Goal: Check status: Check status

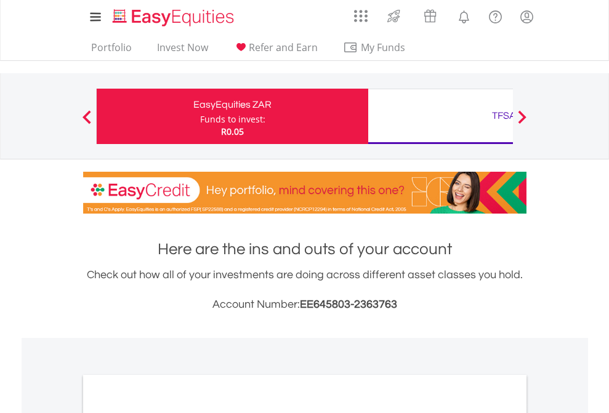
click at [200, 116] on div "Funds to invest:" at bounding box center [232, 119] width 65 height 12
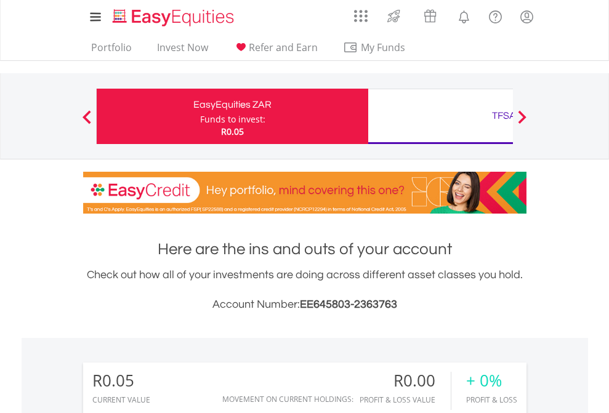
scroll to position [118, 193]
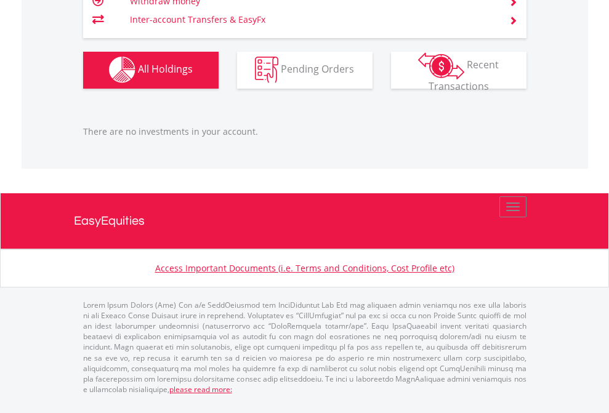
scroll to position [118, 193]
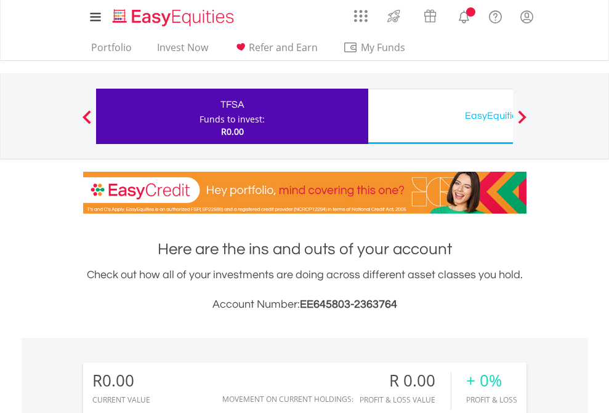
scroll to position [118, 193]
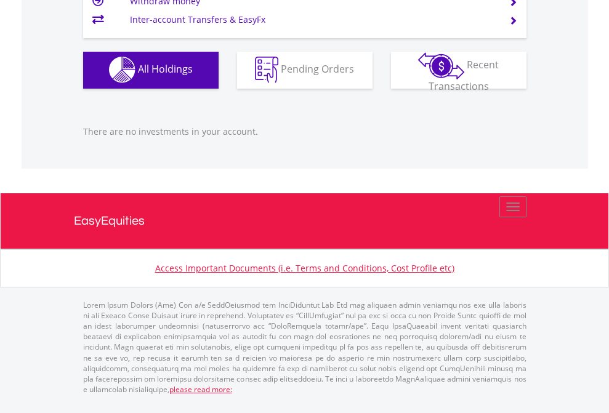
scroll to position [1220, 0]
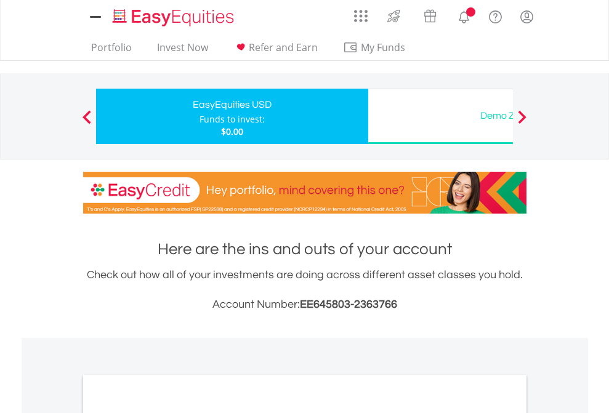
scroll to position [741, 0]
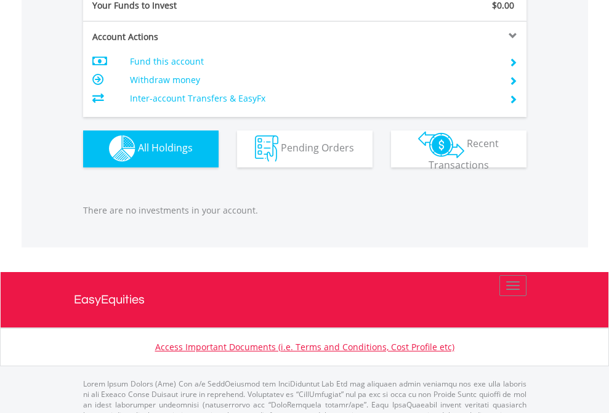
scroll to position [1220, 0]
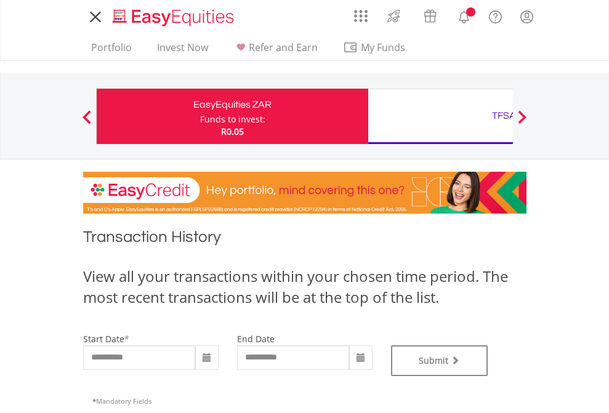
type input "**********"
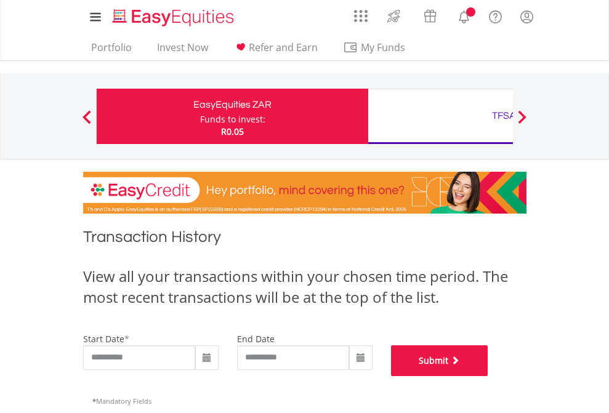
click at [489, 376] on button "Submit" at bounding box center [439, 361] width 97 height 31
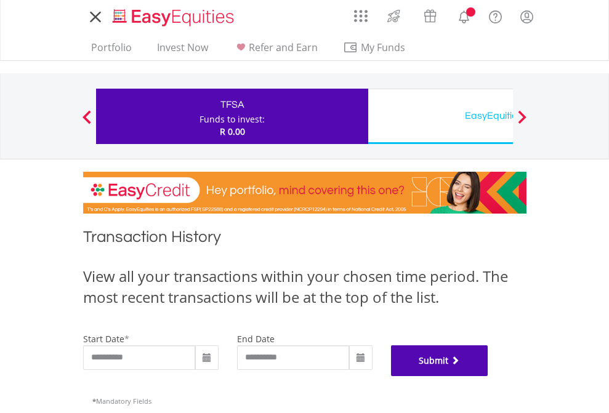
click at [489, 376] on button "Submit" at bounding box center [439, 361] width 97 height 31
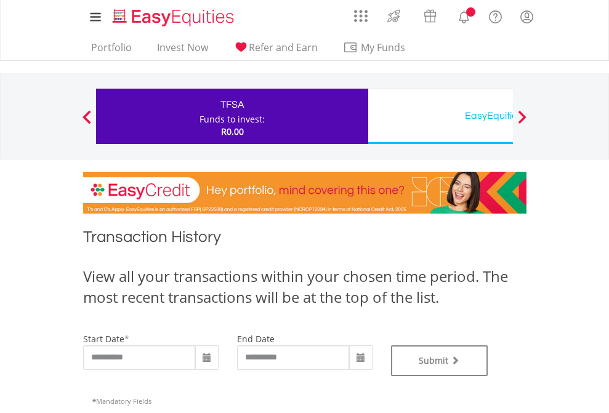
click at [441, 116] on div "EasyEquities USD" at bounding box center [504, 115] width 257 height 17
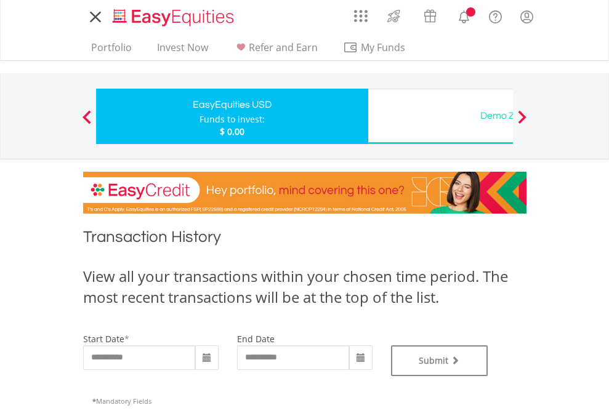
type input "**********"
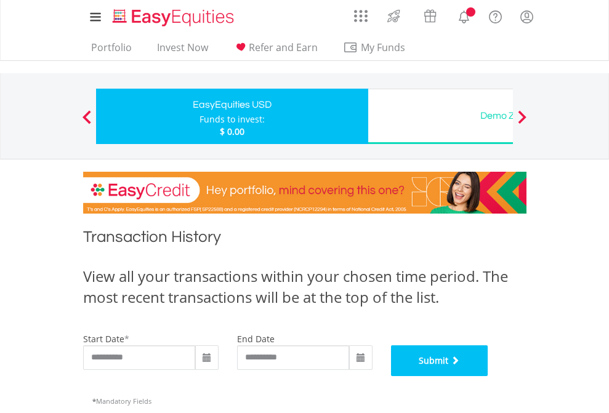
click at [489, 376] on button "Submit" at bounding box center [439, 361] width 97 height 31
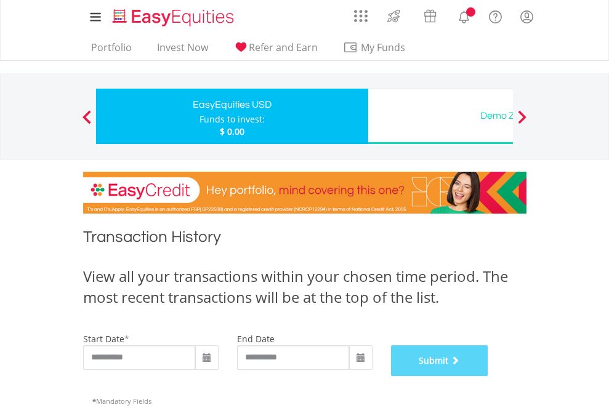
scroll to position [500, 0]
